Goal: Find specific page/section: Find specific page/section

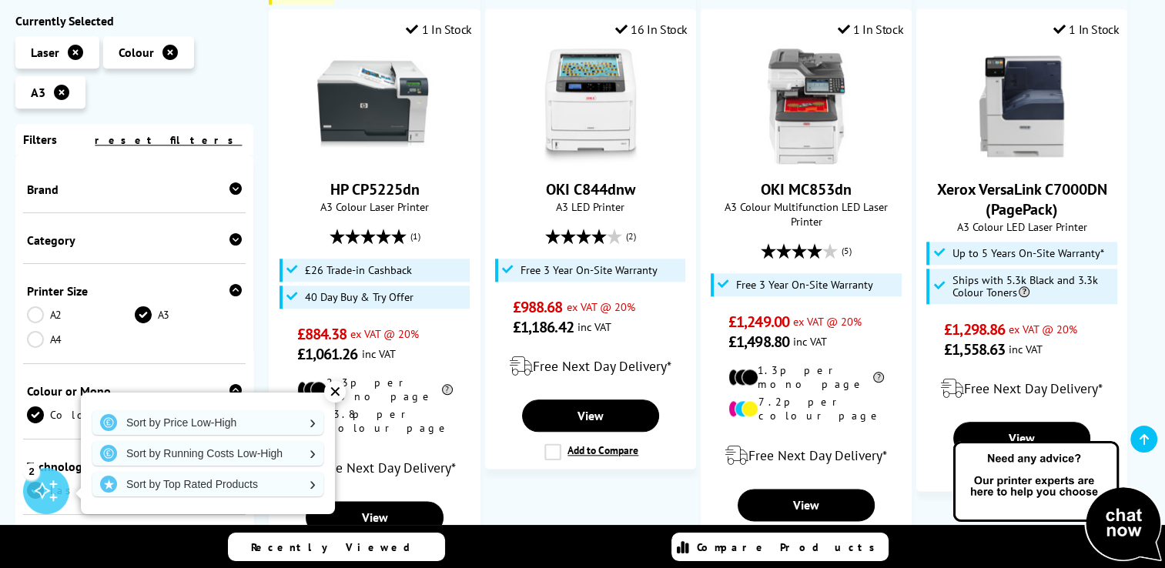
scroll to position [1774, 0]
